Goal: Information Seeking & Learning: Learn about a topic

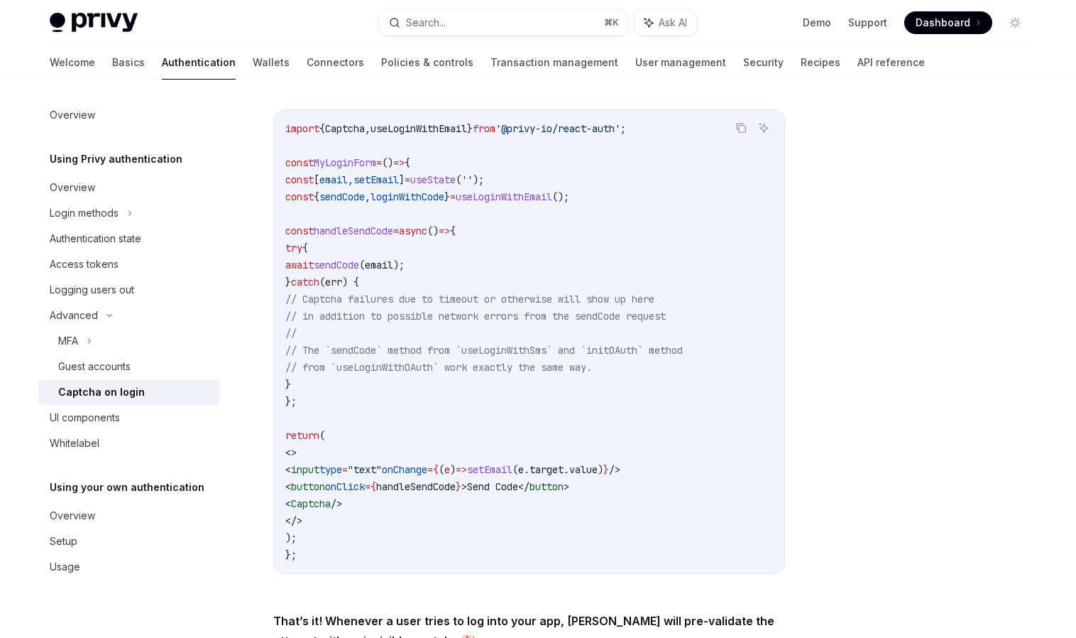
scroll to position [274, 0]
click at [461, 30] on button "Search... ⌘ K" at bounding box center [503, 23] width 249 height 26
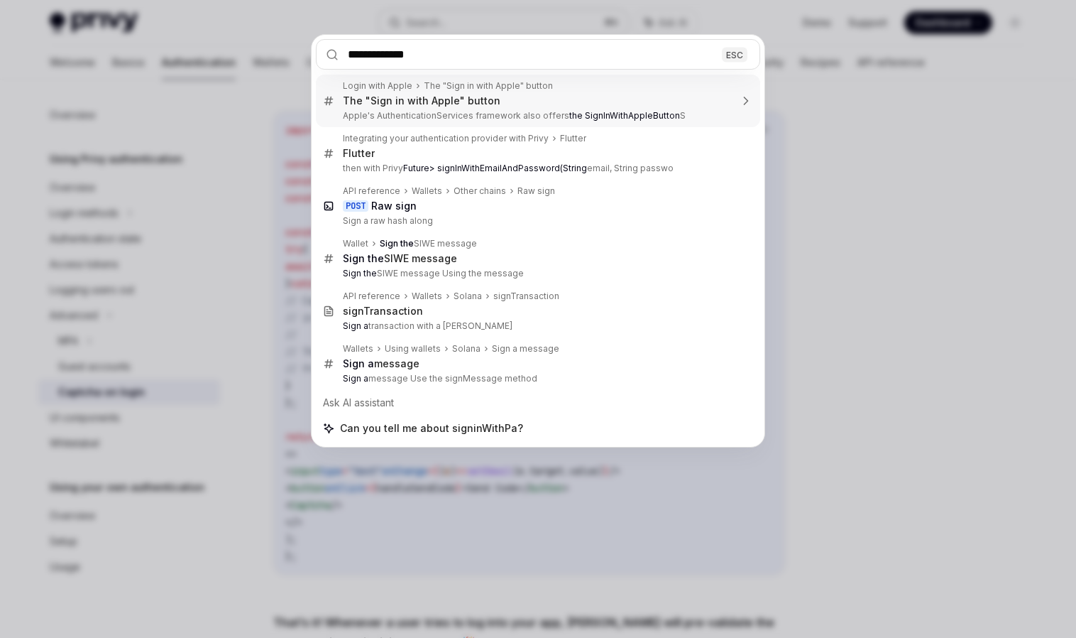
type input "**********"
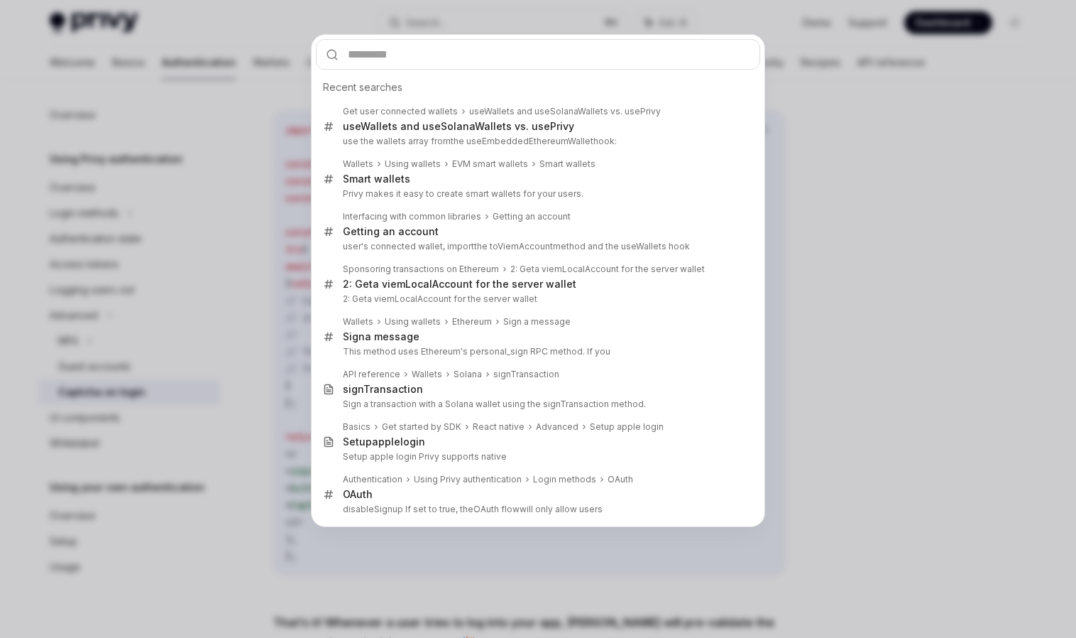
click at [896, 175] on div "Recent searches Get user connected wallets useWallets and useSolanaWallets vs. …" at bounding box center [538, 319] width 1076 height 638
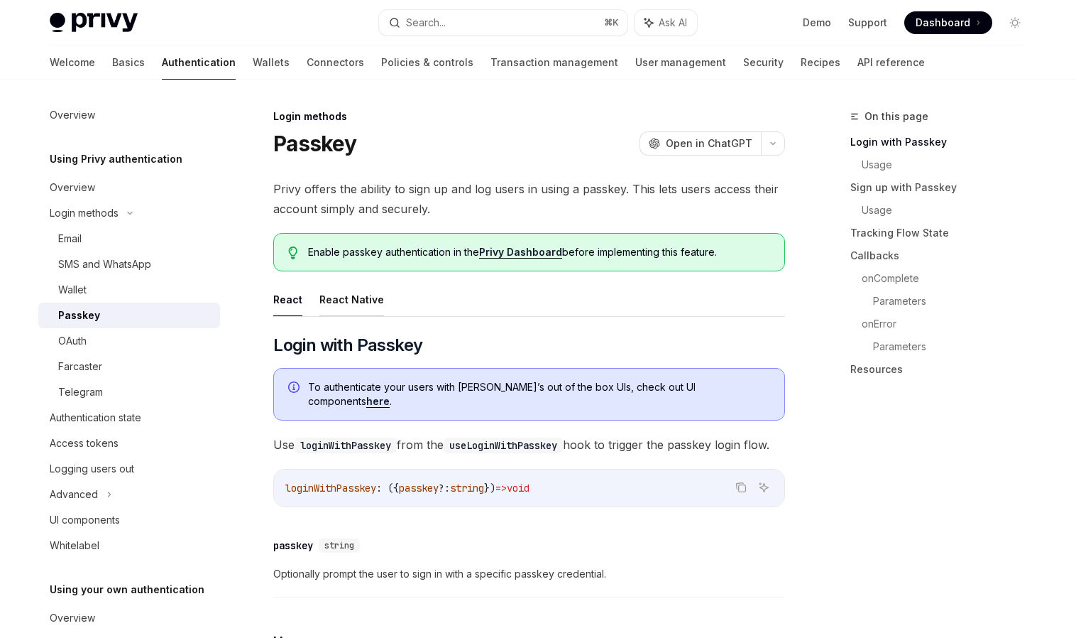
click at [358, 294] on button "React Native" at bounding box center [352, 299] width 65 height 33
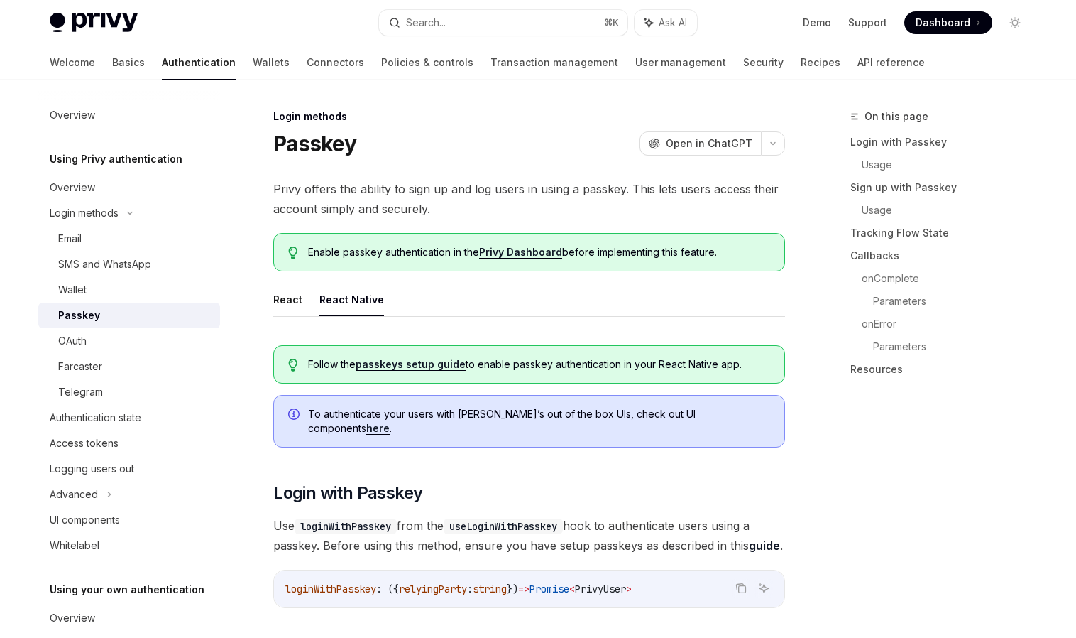
click at [356, 305] on button "React Native" at bounding box center [352, 299] width 65 height 33
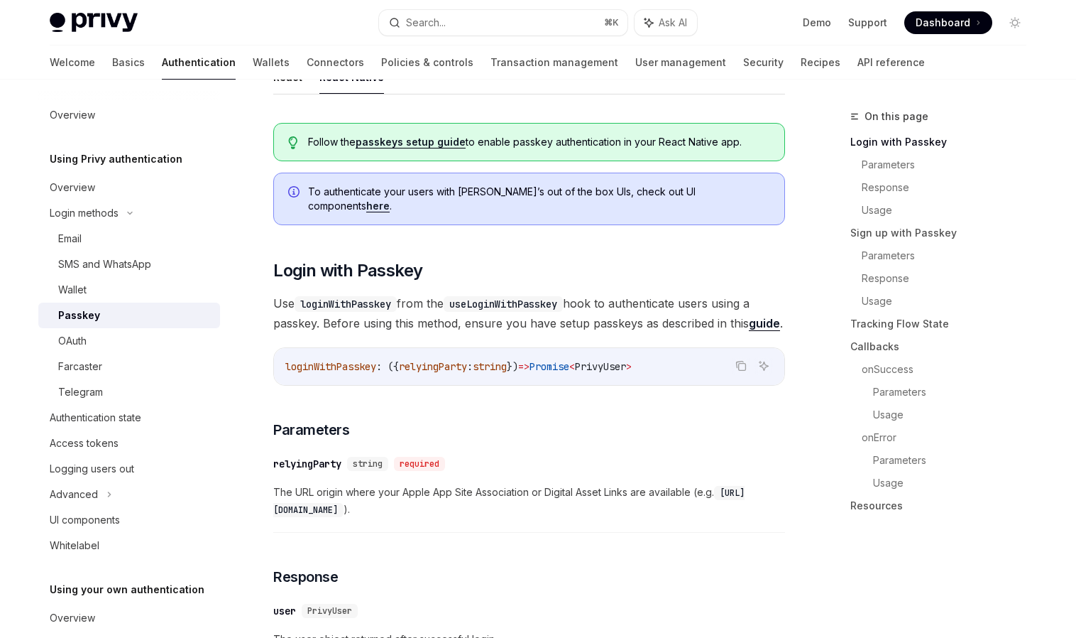
scroll to position [141, 0]
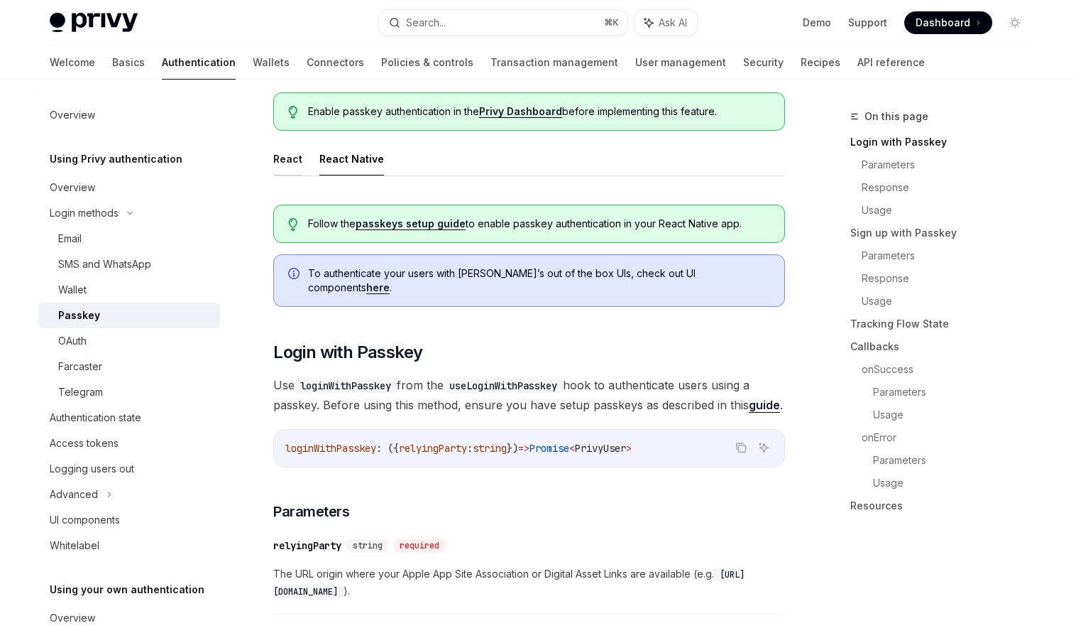
click at [281, 163] on button "React" at bounding box center [287, 158] width 29 height 33
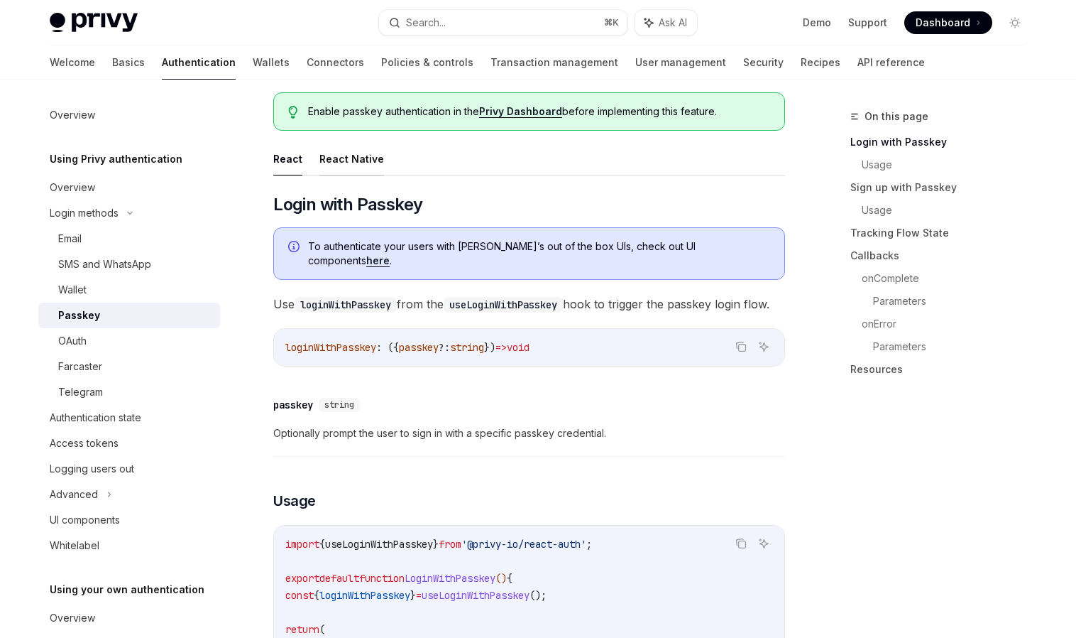
click at [332, 164] on button "React Native" at bounding box center [352, 158] width 65 height 33
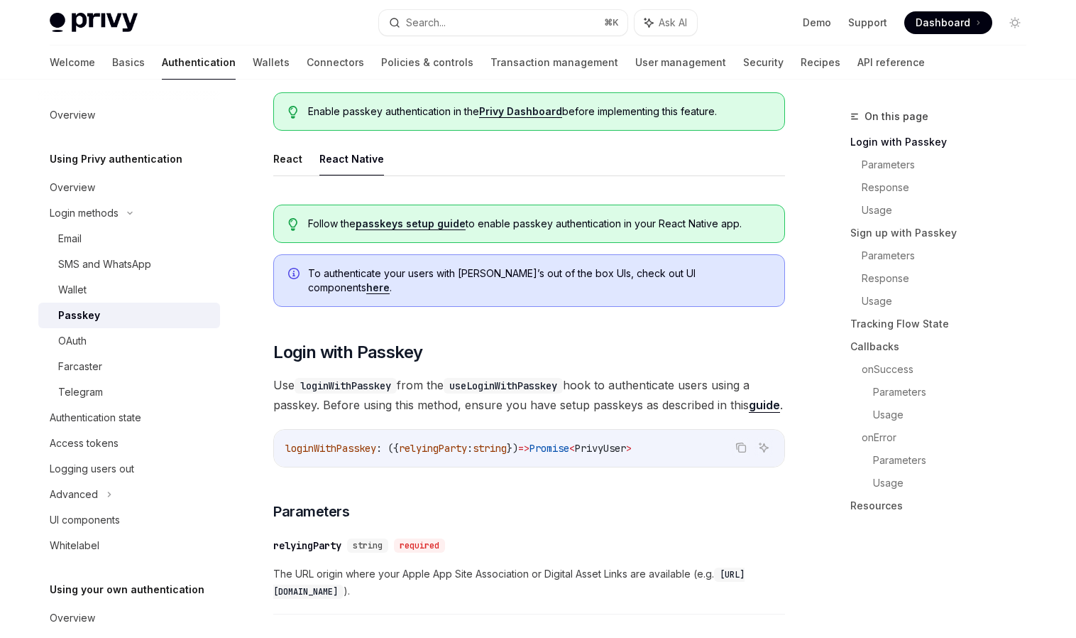
click at [341, 161] on button "React Native" at bounding box center [352, 158] width 65 height 33
click at [376, 162] on button "React Native" at bounding box center [352, 158] width 65 height 33
type textarea "*"
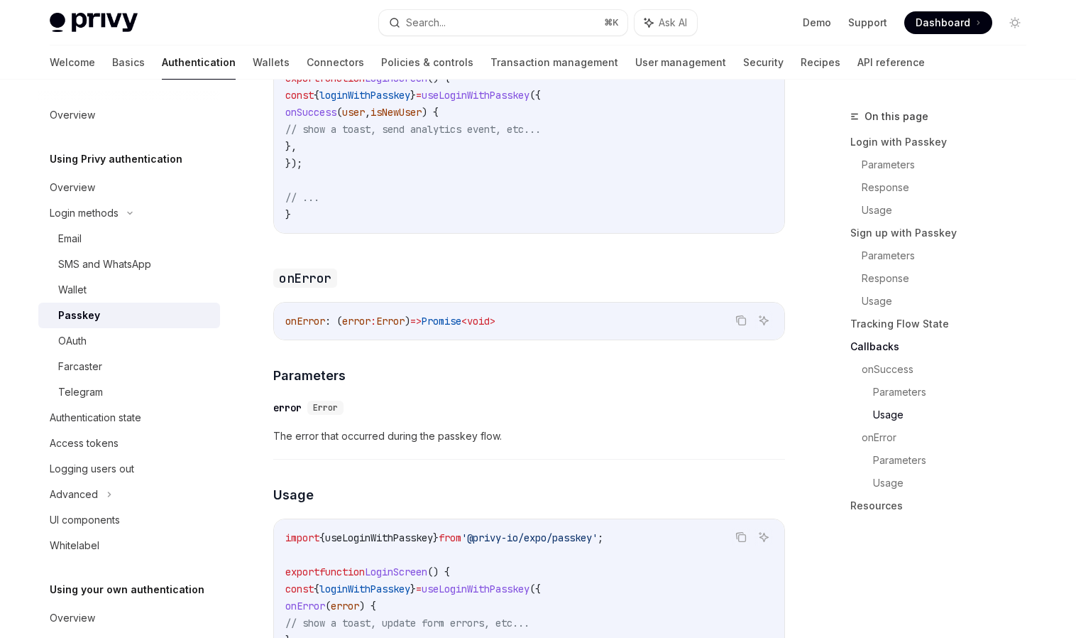
scroll to position [4245, 0]
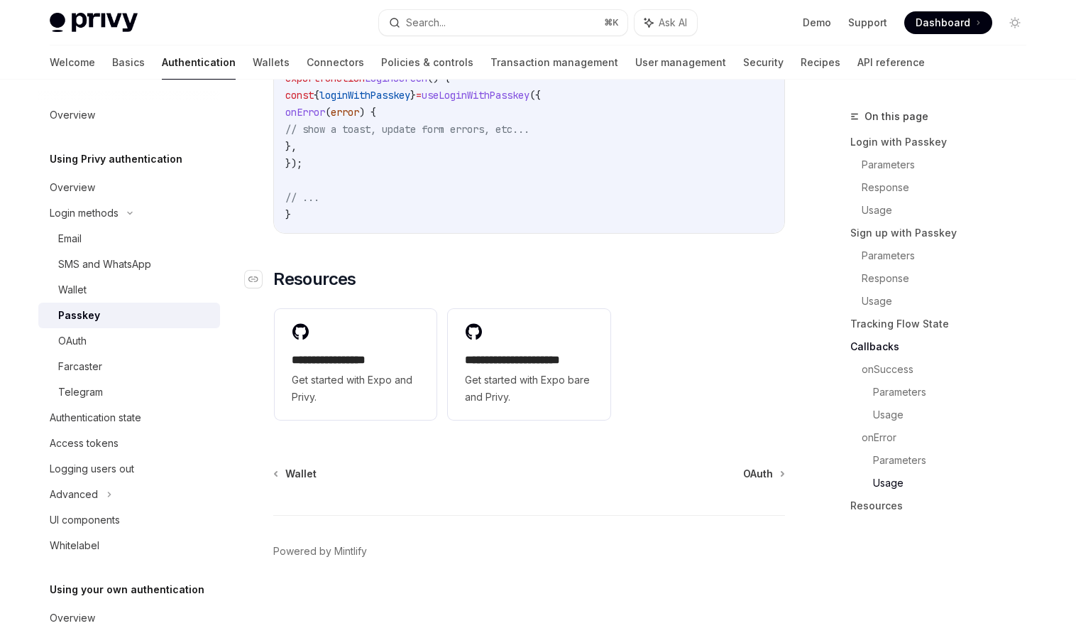
click at [557, 284] on h2 "​ Resources" at bounding box center [529, 279] width 512 height 23
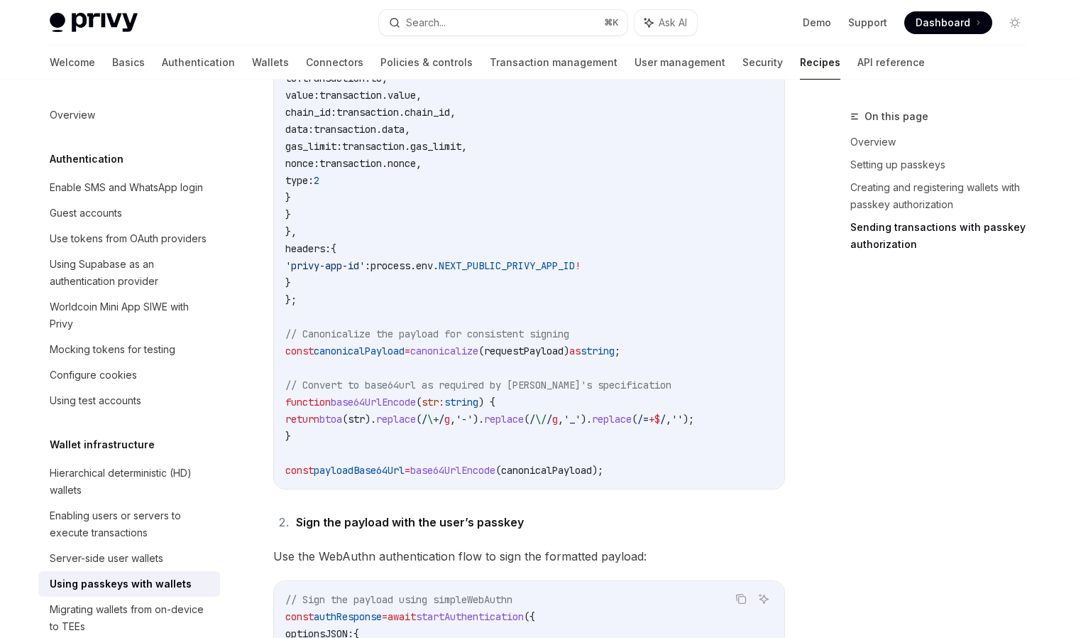
scroll to position [1568, 0]
click at [802, 320] on div "On this page Overview Setting up passkeys Creating and registering wallets with…" at bounding box center [538, 181] width 1000 height 3339
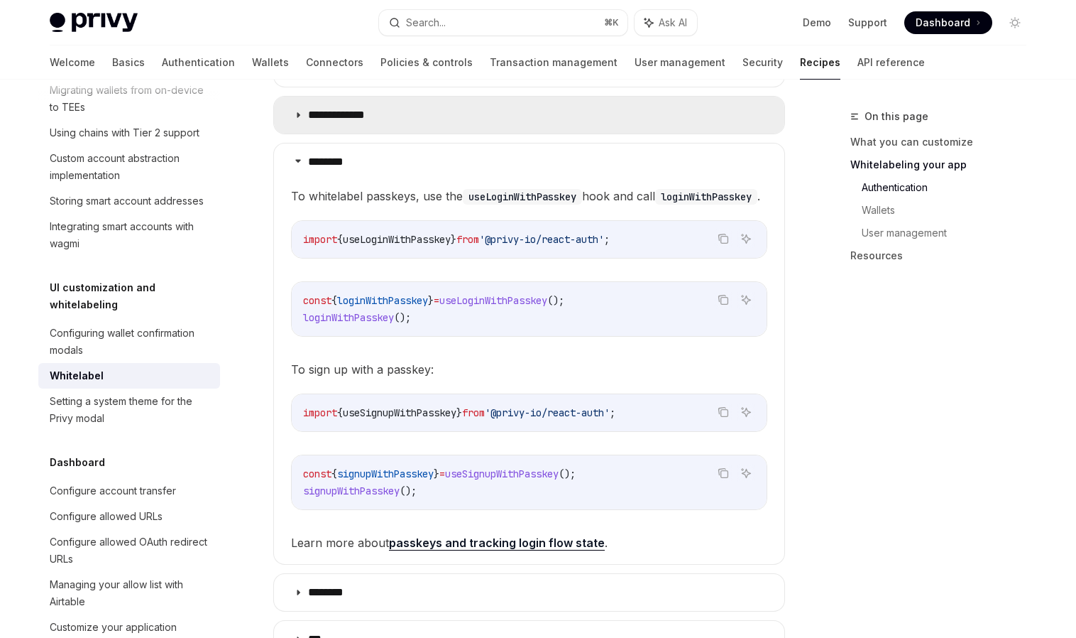
scroll to position [1099, 0]
